Goal: Check status: Check status

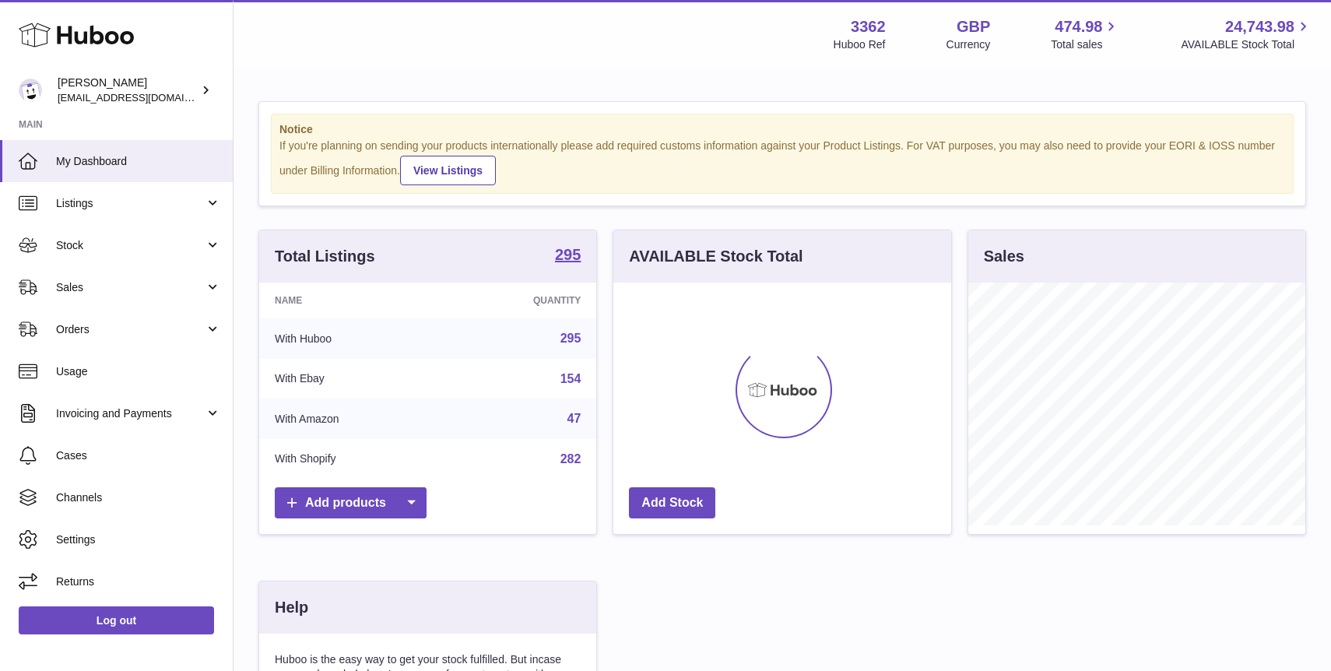
scroll to position [243, 337]
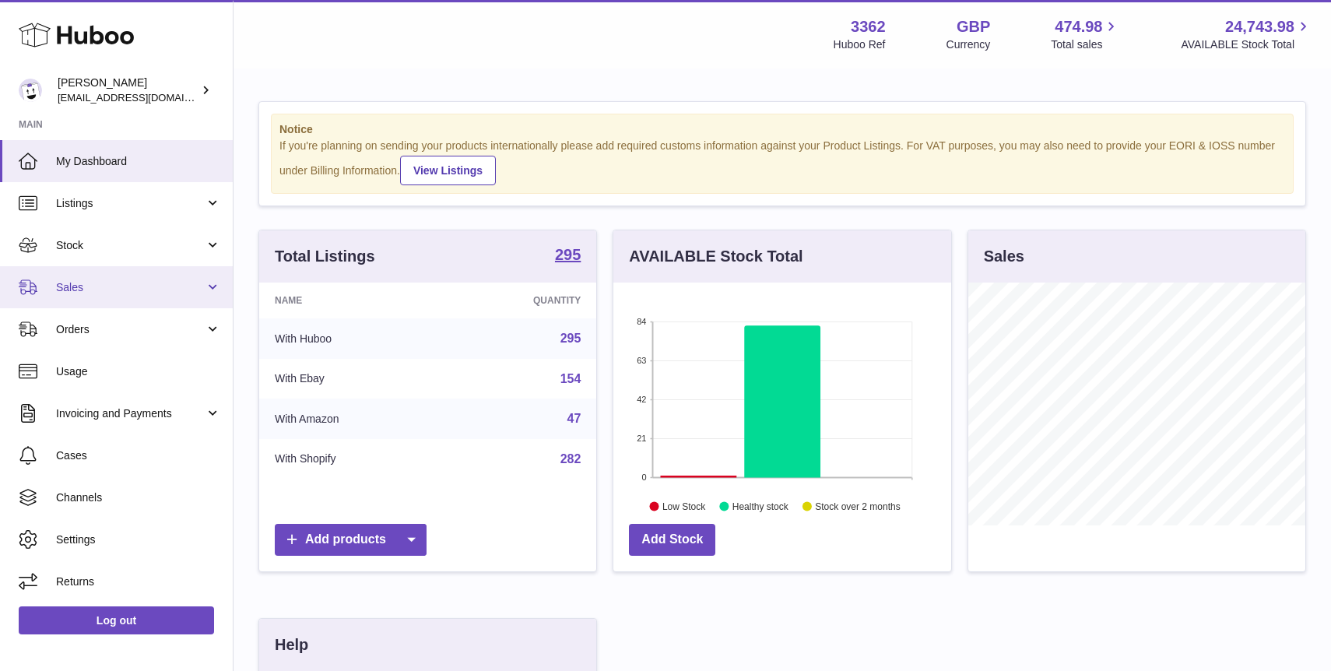
click at [160, 292] on span "Sales" at bounding box center [130, 287] width 149 height 15
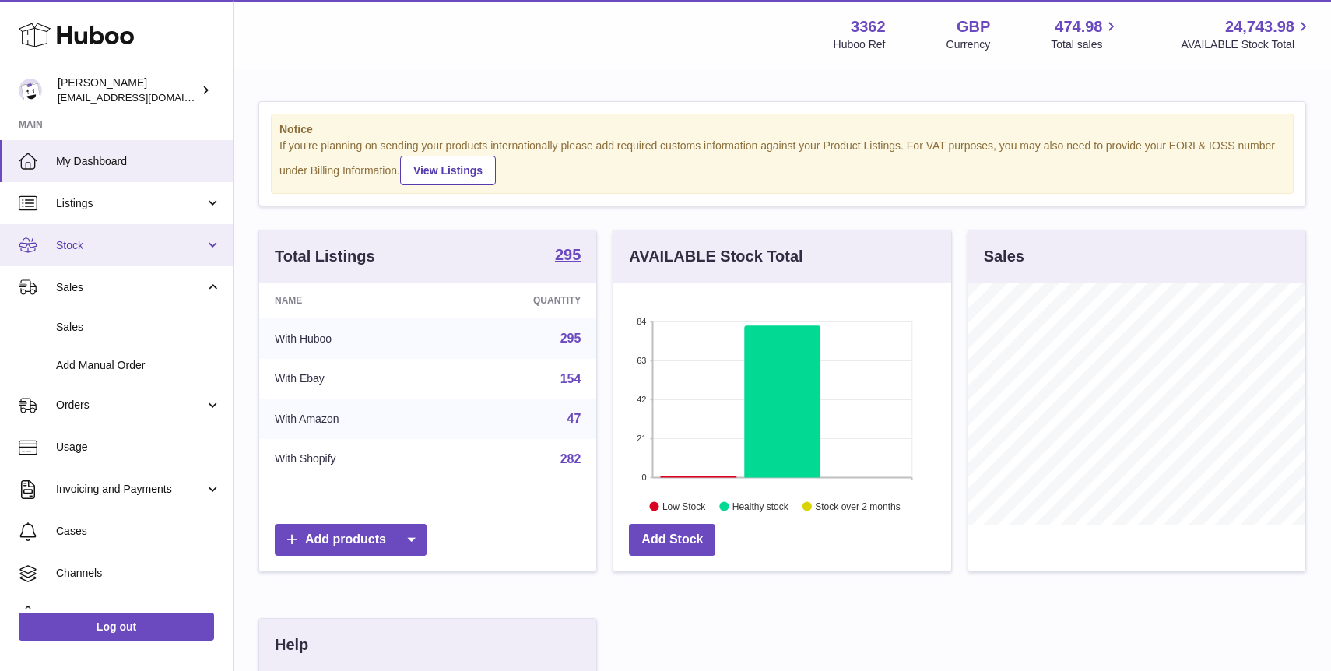
click at [155, 245] on span "Stock" at bounding box center [130, 245] width 149 height 15
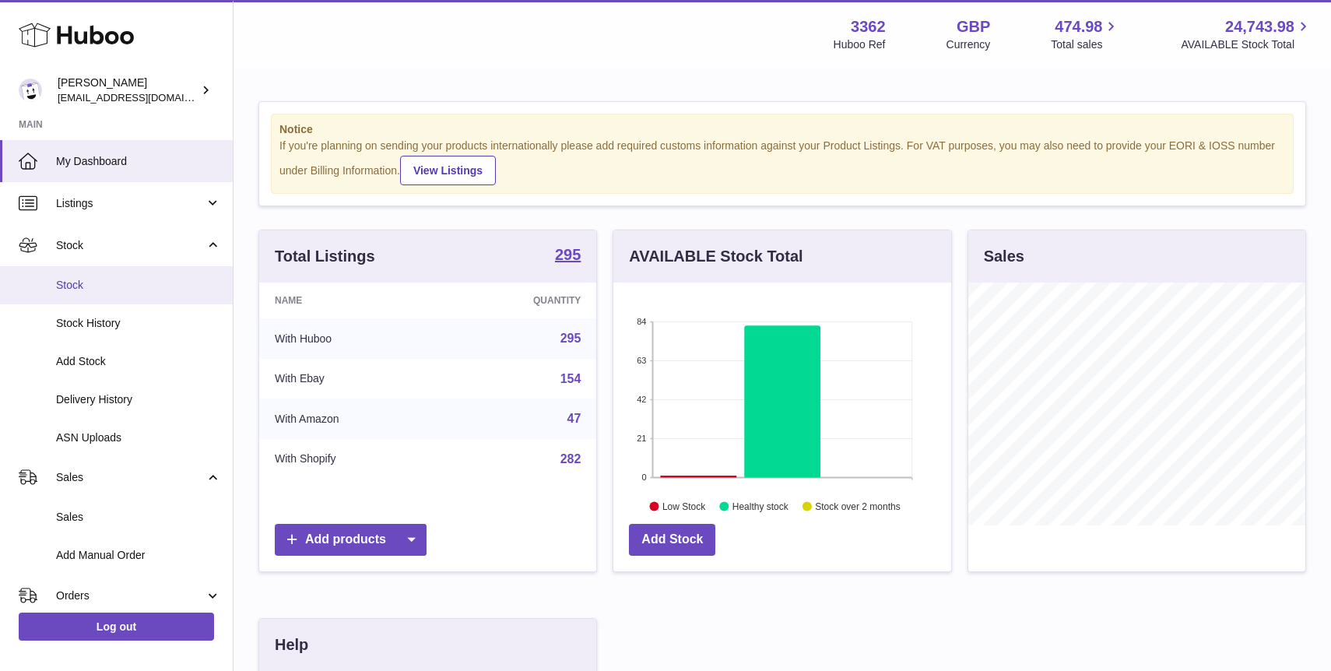
click at [135, 292] on span "Stock" at bounding box center [138, 285] width 165 height 15
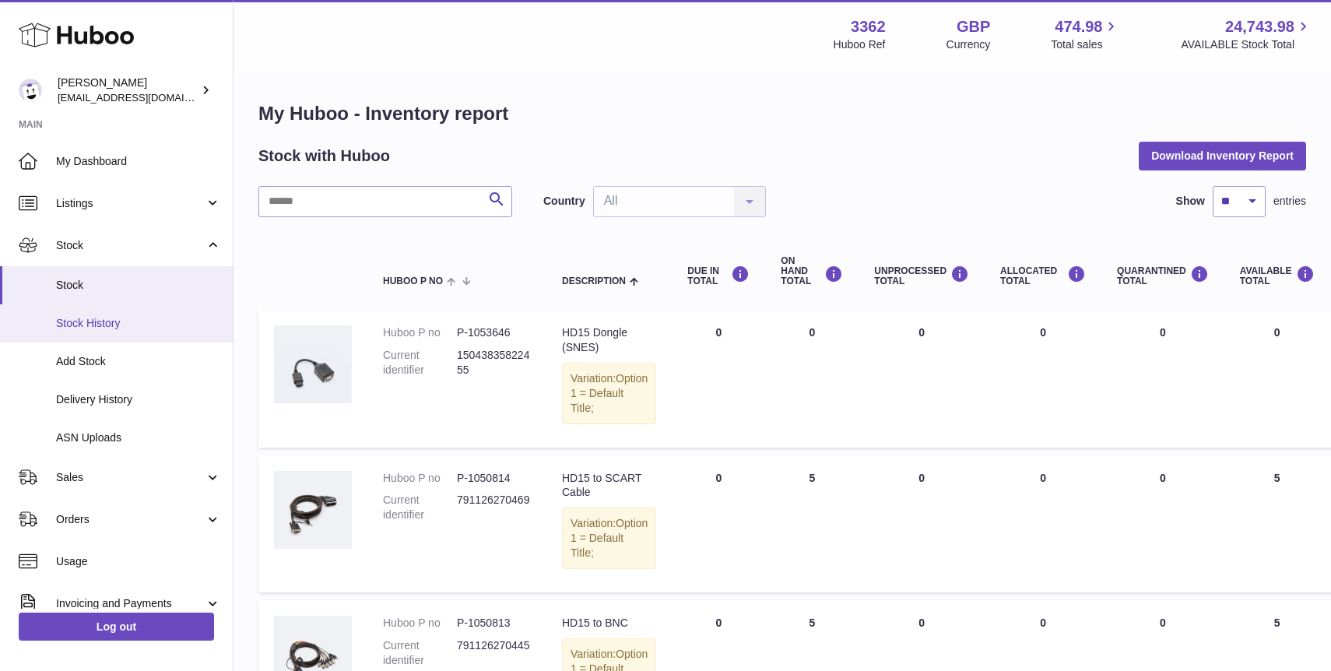
click at [160, 323] on span "Stock History" at bounding box center [138, 323] width 165 height 15
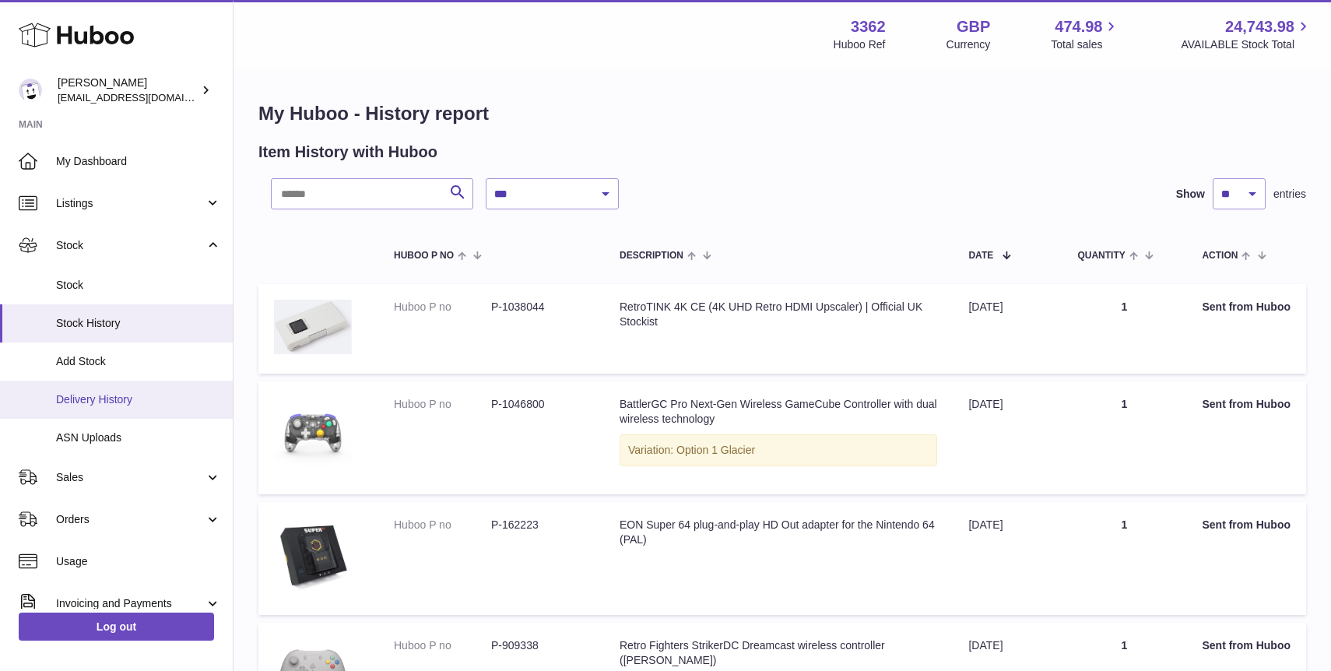
click at [131, 395] on span "Delivery History" at bounding box center [138, 399] width 165 height 15
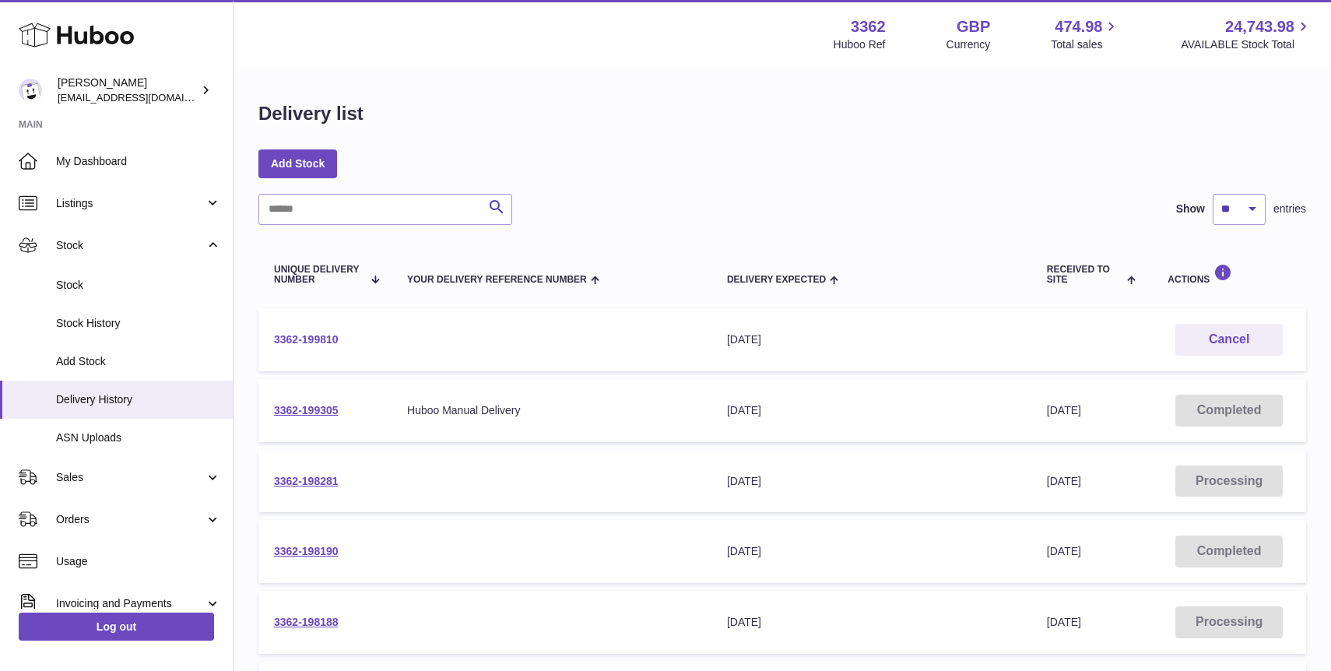
click at [325, 342] on link "3362-199810" at bounding box center [306, 339] width 65 height 12
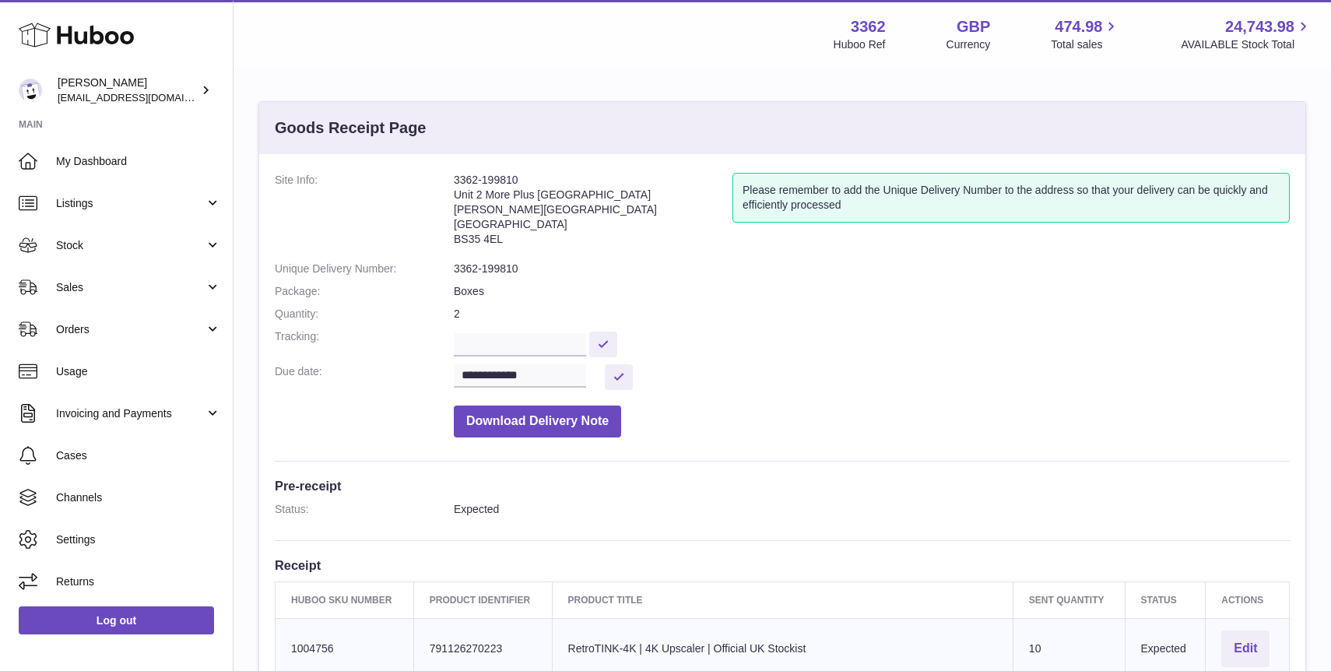
drag, startPoint x: 517, startPoint y: 239, endPoint x: 452, endPoint y: 188, distance: 82.0
click at [452, 188] on dl "**********" at bounding box center [782, 309] width 1015 height 272
copy dl "3362-199810 Unit 2 [GEOGRAPHIC_DATA][STREET_ADDRESS][PERSON_NAME]"
